Goal: Transaction & Acquisition: Purchase product/service

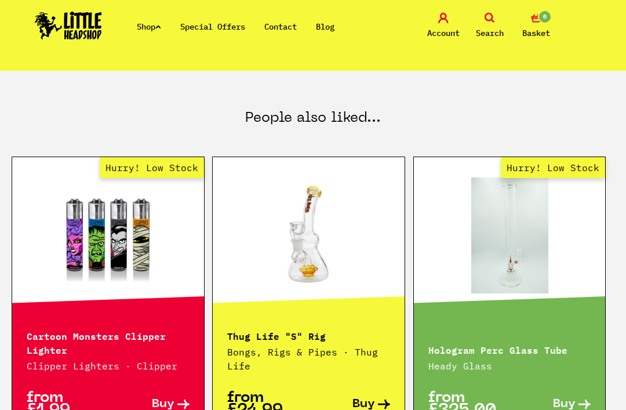
scroll to position [572, 0]
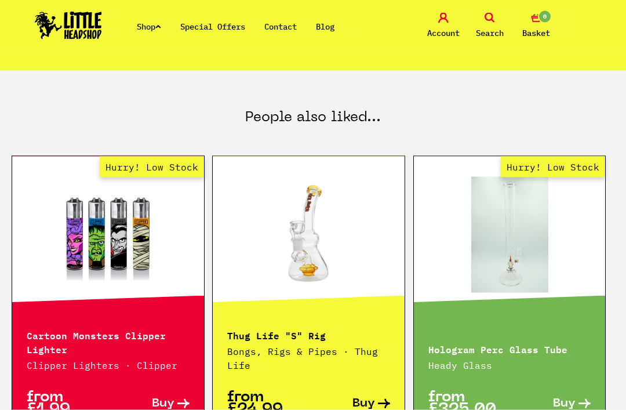
click at [155, 24] on link "Shop" at bounding box center [149, 26] width 24 height 10
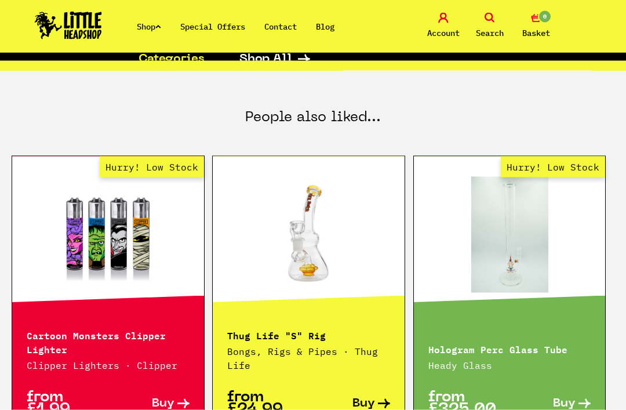
scroll to position [573, 0]
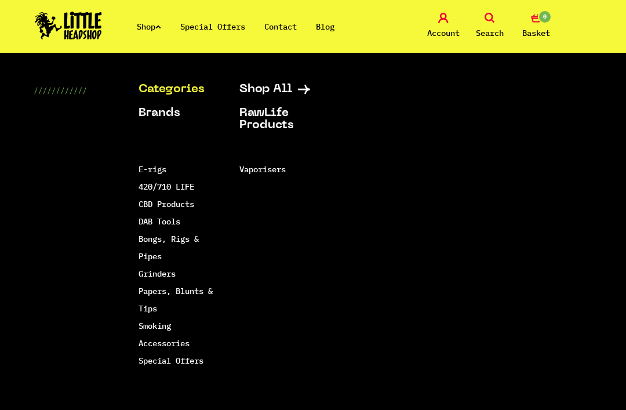
click at [177, 345] on link "Smoking Accessories" at bounding box center [163, 334] width 51 height 28
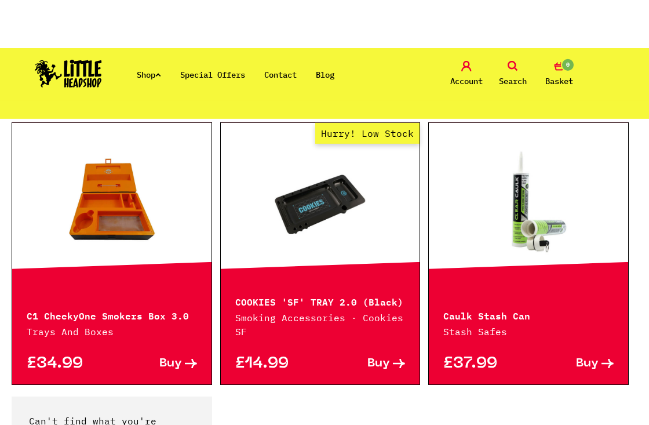
scroll to position [2043, 0]
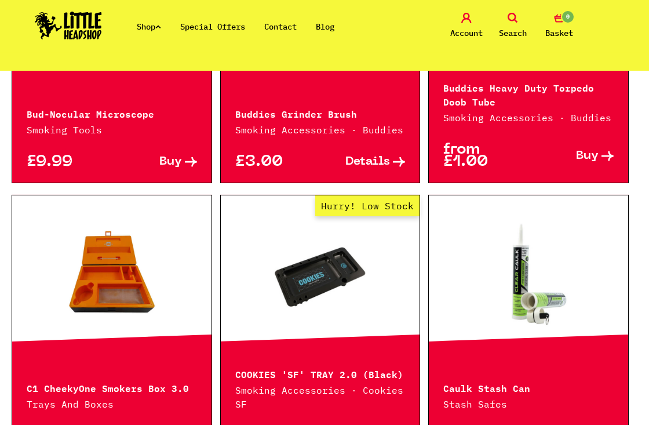
click at [150, 27] on link "Shop" at bounding box center [149, 26] width 24 height 10
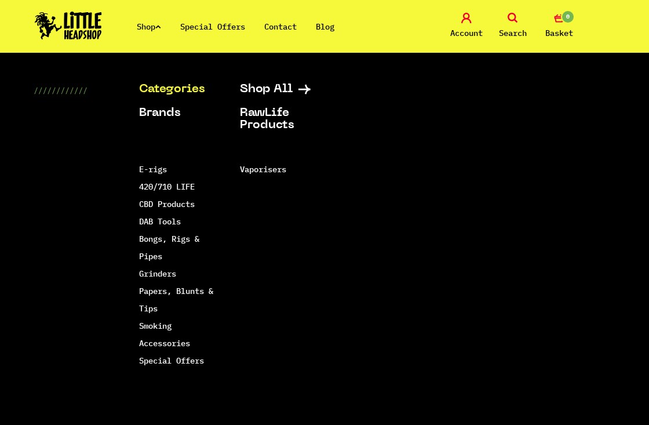
click at [398, 34] on div "Shop Special Offers Contact Blog Account Search 0 Basket" at bounding box center [324, 26] width 649 height 53
click at [158, 28] on link "Shop" at bounding box center [149, 26] width 24 height 10
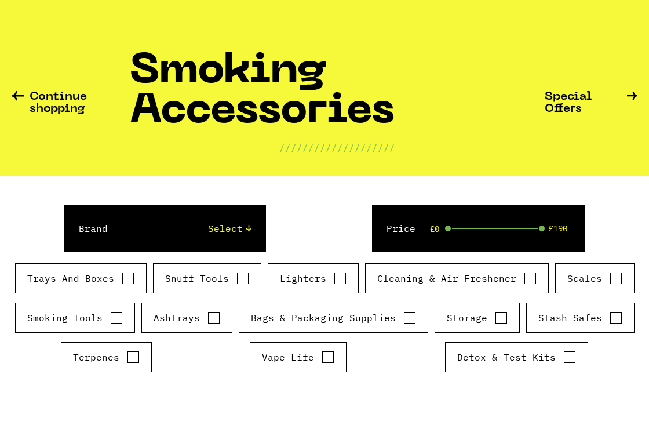
scroll to position [177, 0]
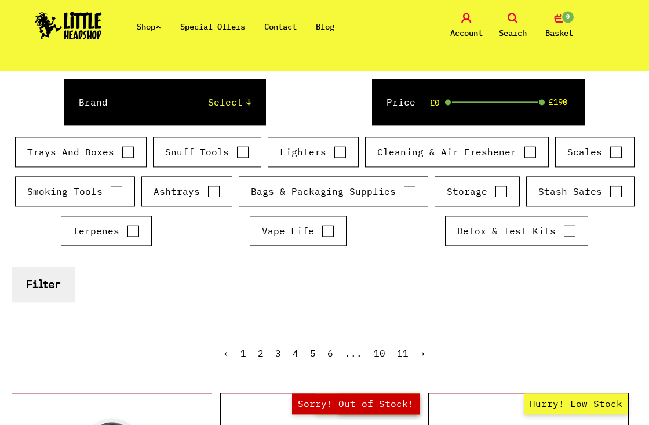
click at [338, 152] on input "Lighters" at bounding box center [340, 152] width 13 height 12
checkbox input "true"
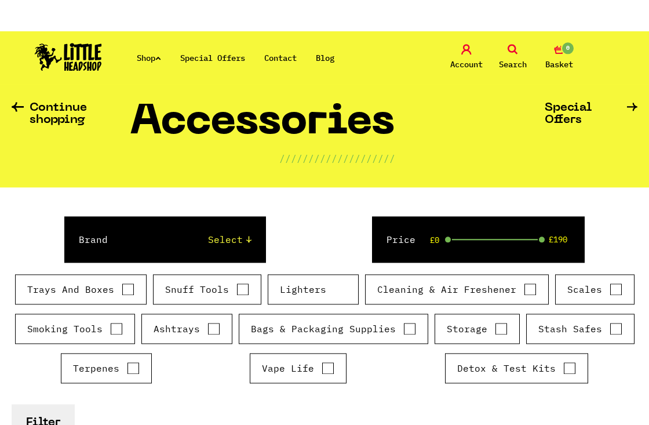
scroll to position [0, 0]
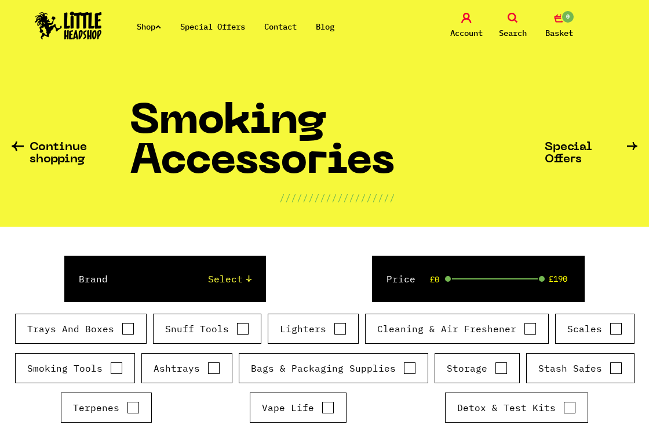
click at [344, 326] on input "Lighters" at bounding box center [340, 329] width 13 height 12
click at [334, 329] on input "Lighters" at bounding box center [340, 329] width 13 height 12
click at [337, 334] on input "Lighters" at bounding box center [340, 329] width 13 height 12
checkbox input "true"
click at [508, 20] on icon at bounding box center [513, 18] width 10 height 10
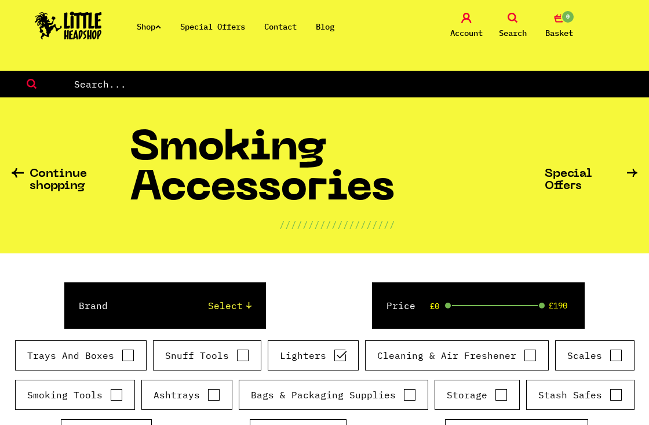
click at [461, 91] on input "text" at bounding box center [361, 83] width 577 height 15
type input "Lighter"
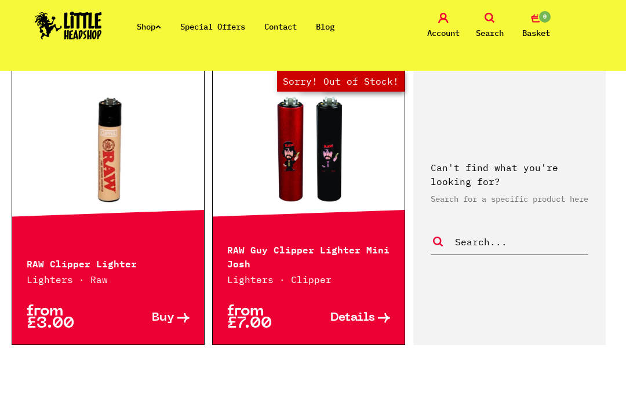
scroll to position [1516, 0]
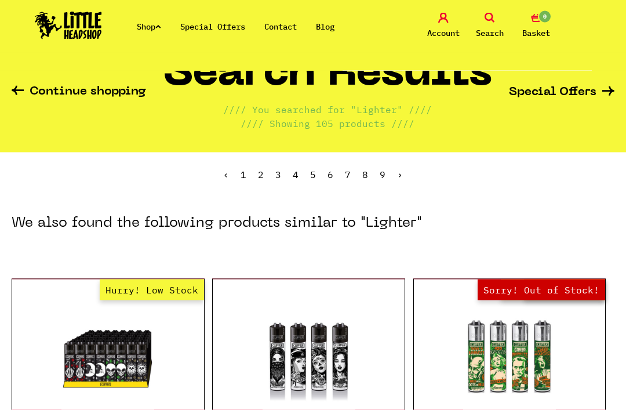
scroll to position [47, 0]
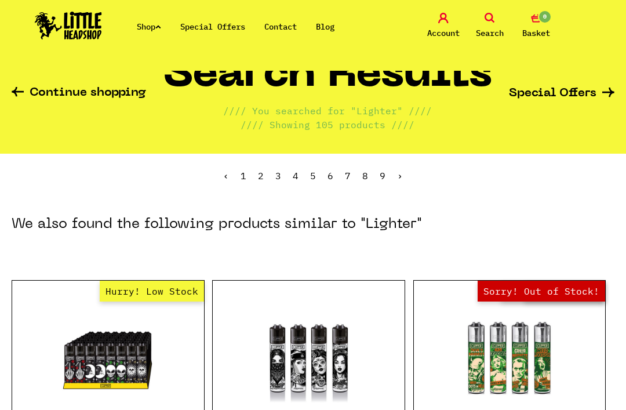
click at [489, 23] on icon at bounding box center [489, 18] width 10 height 10
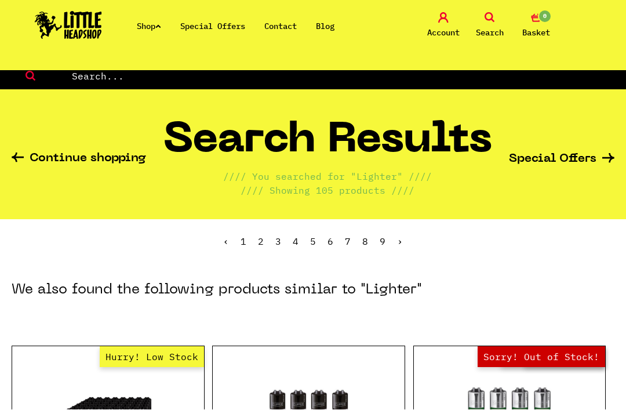
scroll to position [0, 0]
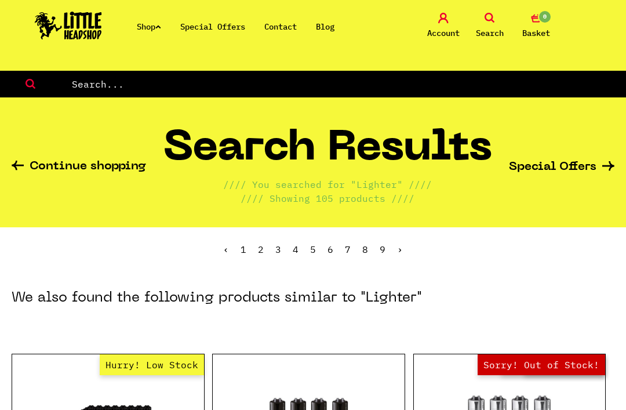
click at [432, 79] on input "text" at bounding box center [349, 83] width 556 height 15
type input "Jet lighter"
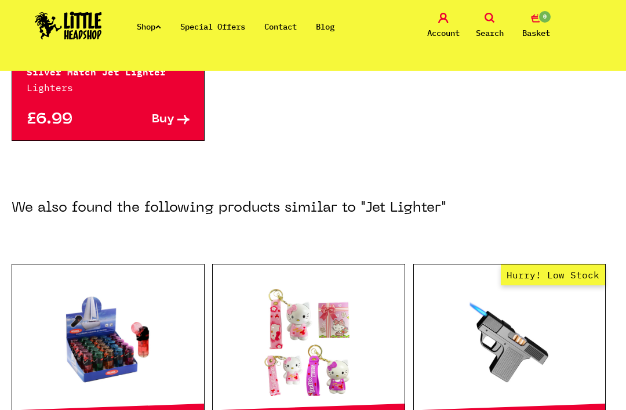
scroll to position [336, 0]
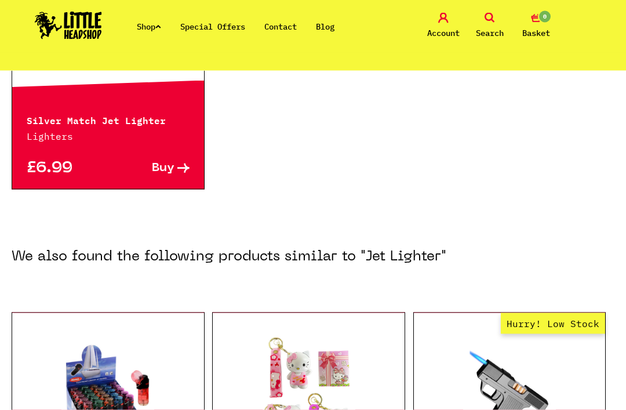
click at [148, 17] on div "Shop Special Offers Contact Blog Account Search 0 Basket" at bounding box center [313, 26] width 626 height 53
click at [155, 28] on link "Shop" at bounding box center [149, 26] width 24 height 10
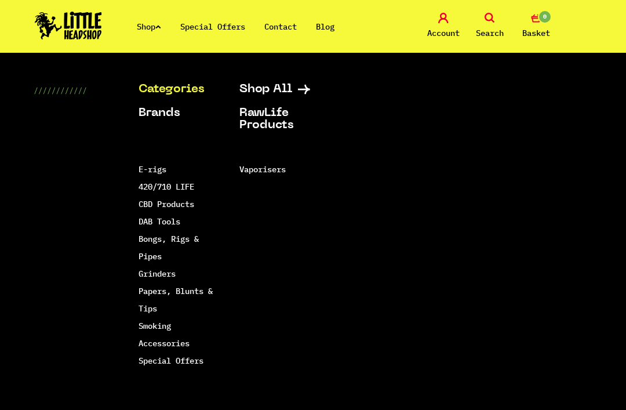
click at [174, 345] on link "Smoking Accessories" at bounding box center [163, 334] width 51 height 28
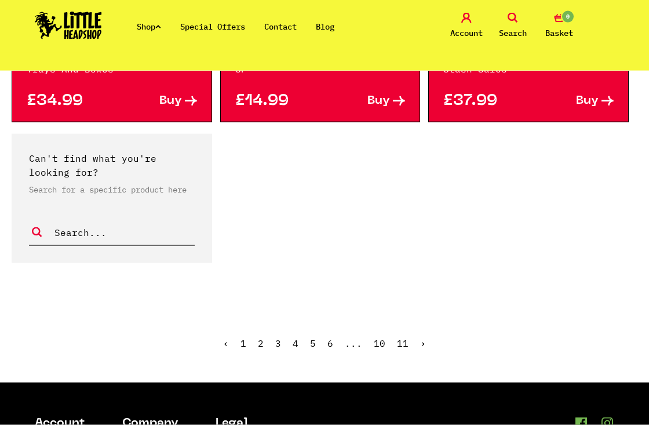
scroll to position [2479, 0]
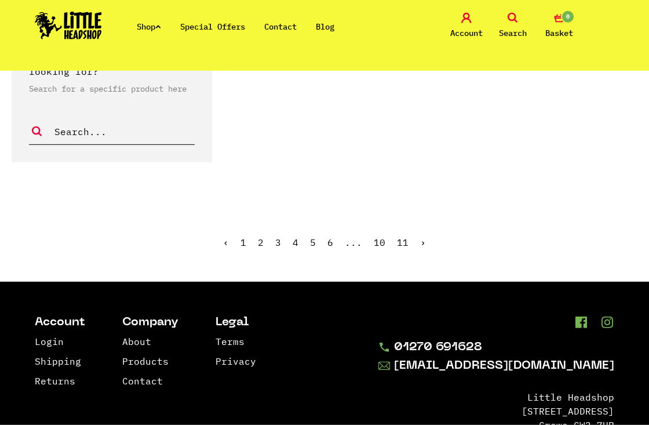
click at [424, 248] on link "›" at bounding box center [423, 242] width 6 height 12
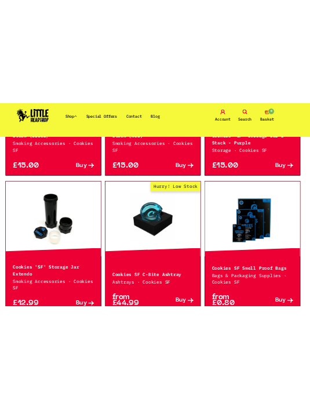
scroll to position [1281, 0]
